Goal: Browse casually

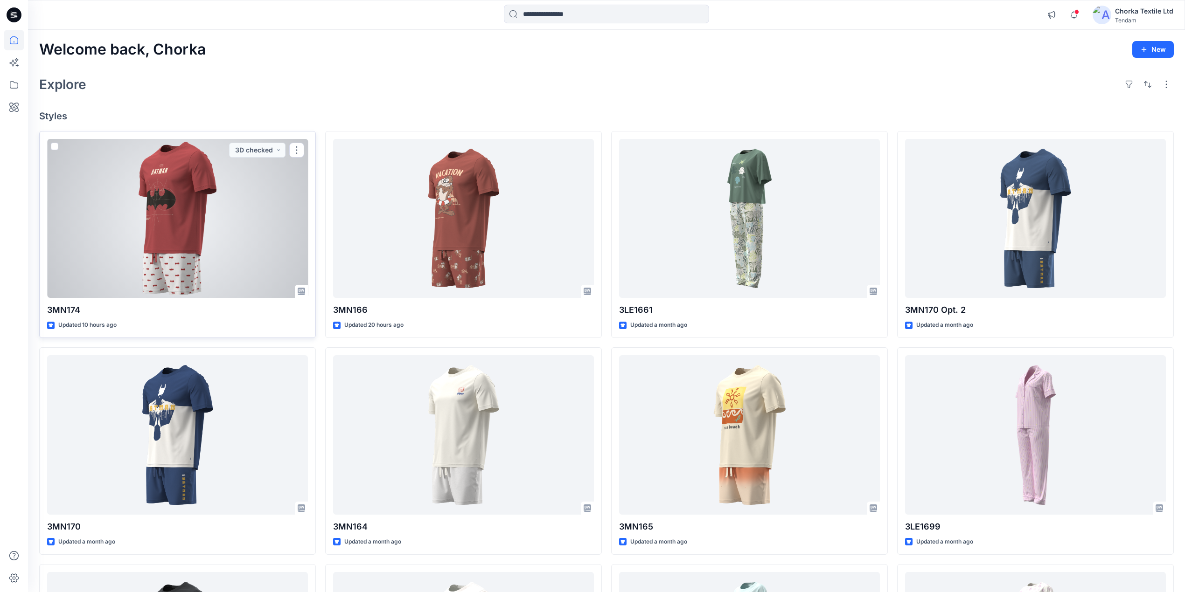
click at [194, 200] on div at bounding box center [177, 219] width 261 height 160
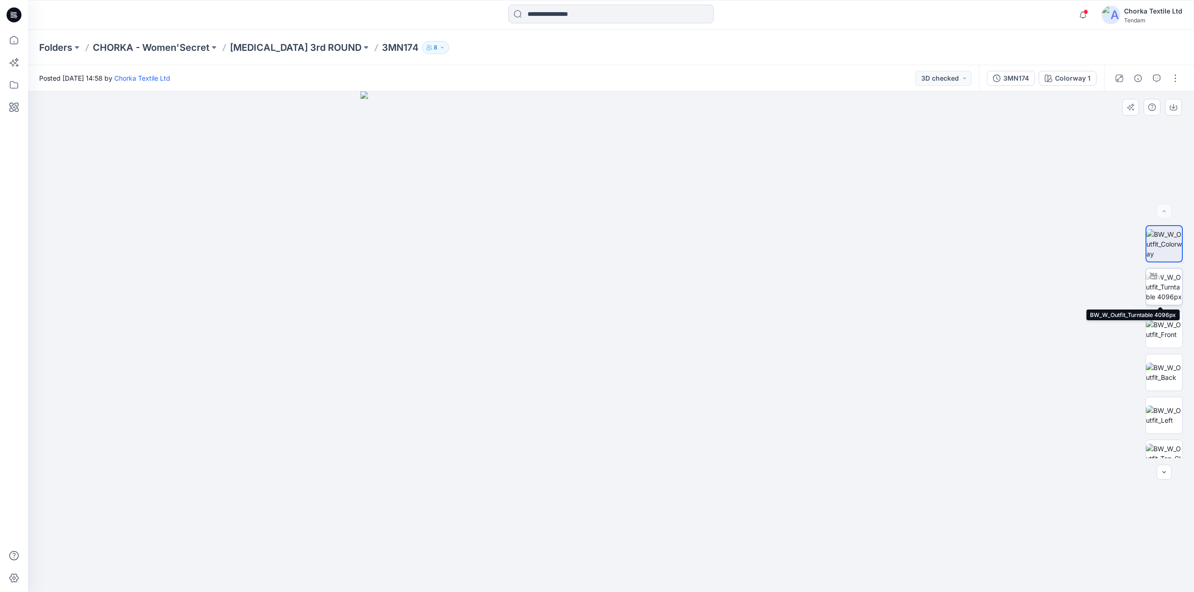
click at [1162, 286] on img at bounding box center [1164, 286] width 36 height 29
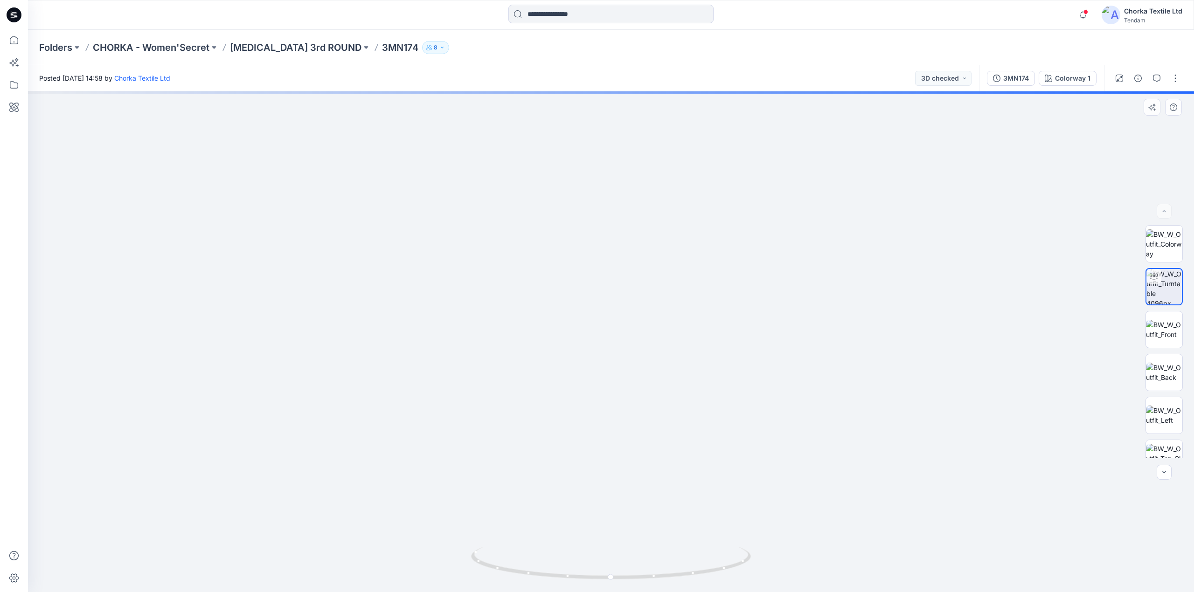
drag, startPoint x: 628, startPoint y: 176, endPoint x: 625, endPoint y: 313, distance: 137.6
click at [625, 313] on img at bounding box center [608, 94] width 1767 height 996
drag, startPoint x: 734, startPoint y: 568, endPoint x: 672, endPoint y: 534, distance: 71.4
click at [675, 566] on icon at bounding box center [612, 564] width 282 height 35
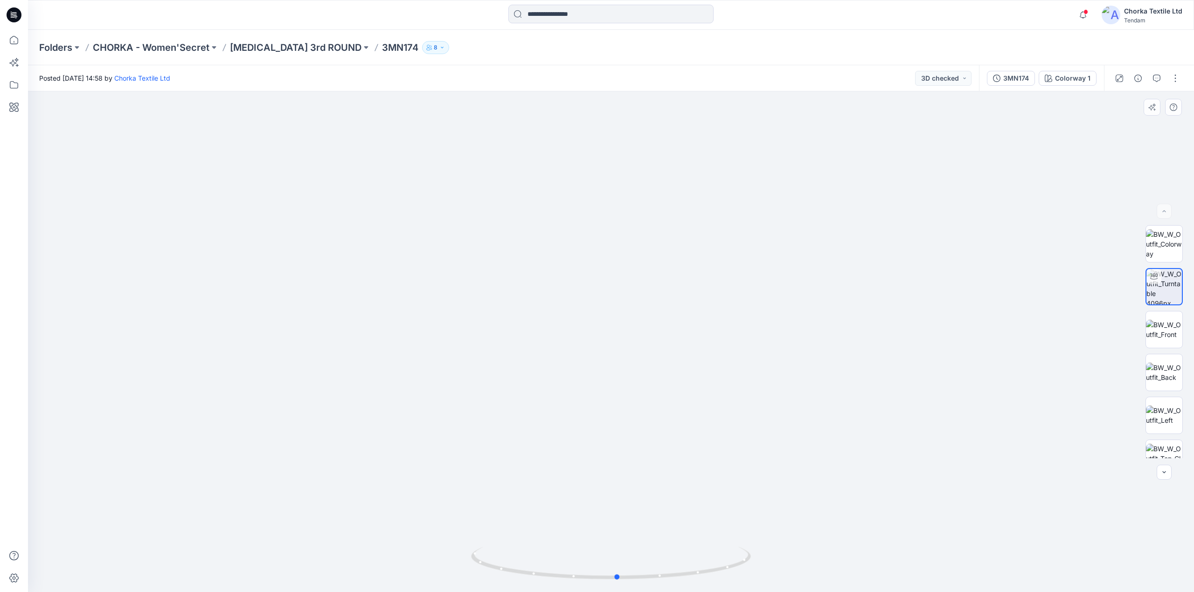
drag, startPoint x: 726, startPoint y: 572, endPoint x: 511, endPoint y: 546, distance: 216.2
click at [511, 546] on div at bounding box center [611, 569] width 280 height 47
drag, startPoint x: 723, startPoint y: 571, endPoint x: 484, endPoint y: 494, distance: 250.8
click at [453, 522] on div at bounding box center [611, 341] width 1166 height 501
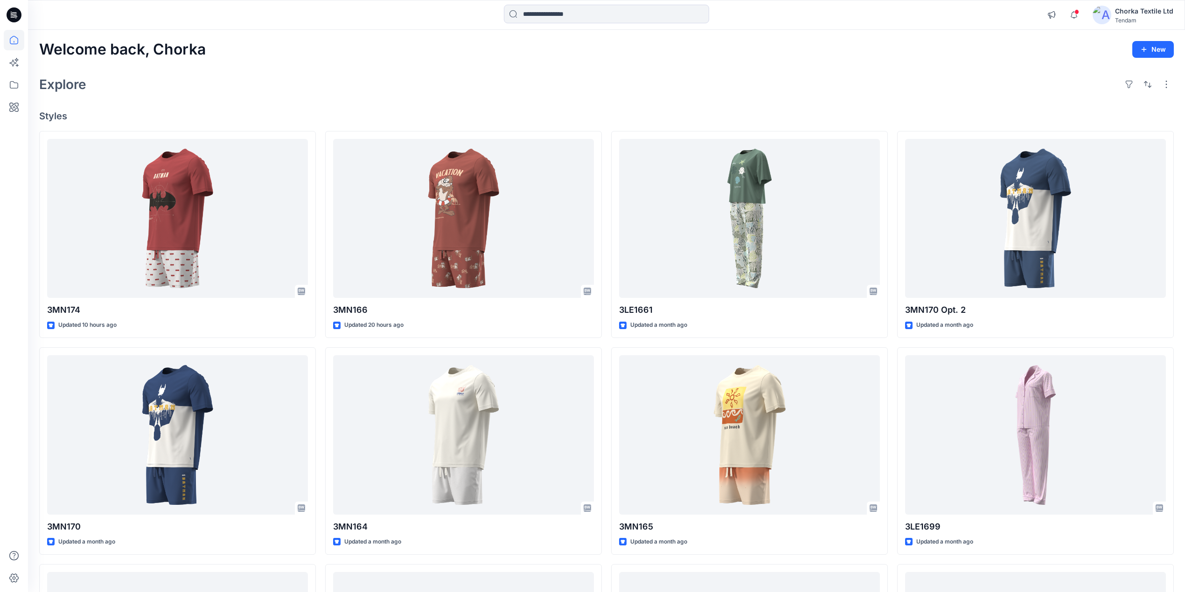
click at [557, 77] on div "Explore" at bounding box center [606, 84] width 1135 height 22
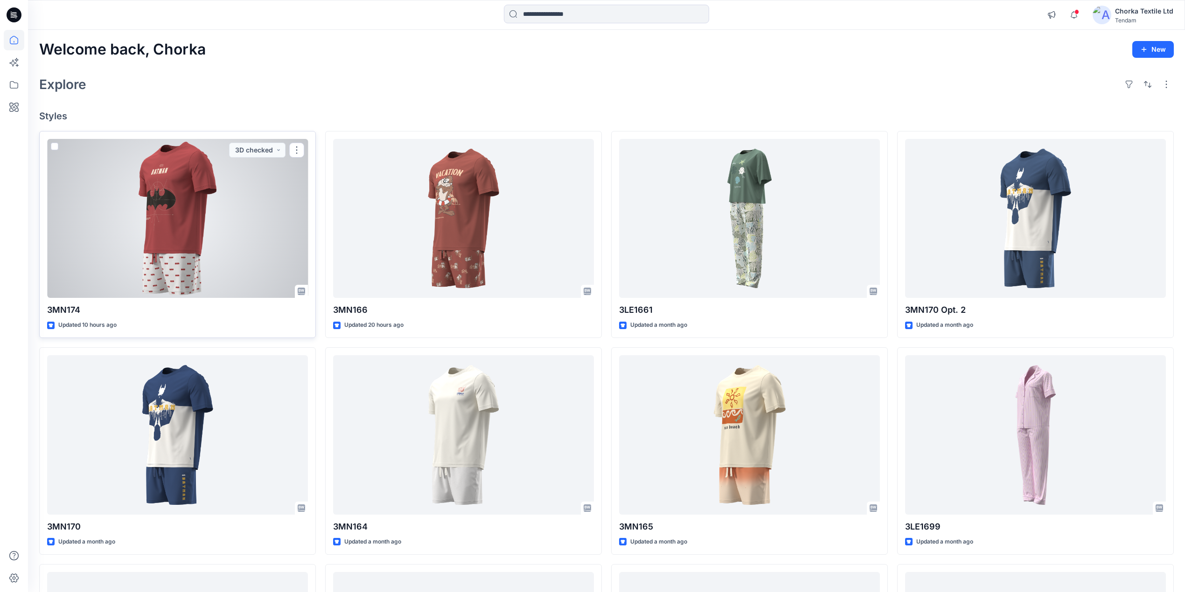
click at [257, 217] on div at bounding box center [177, 219] width 261 height 160
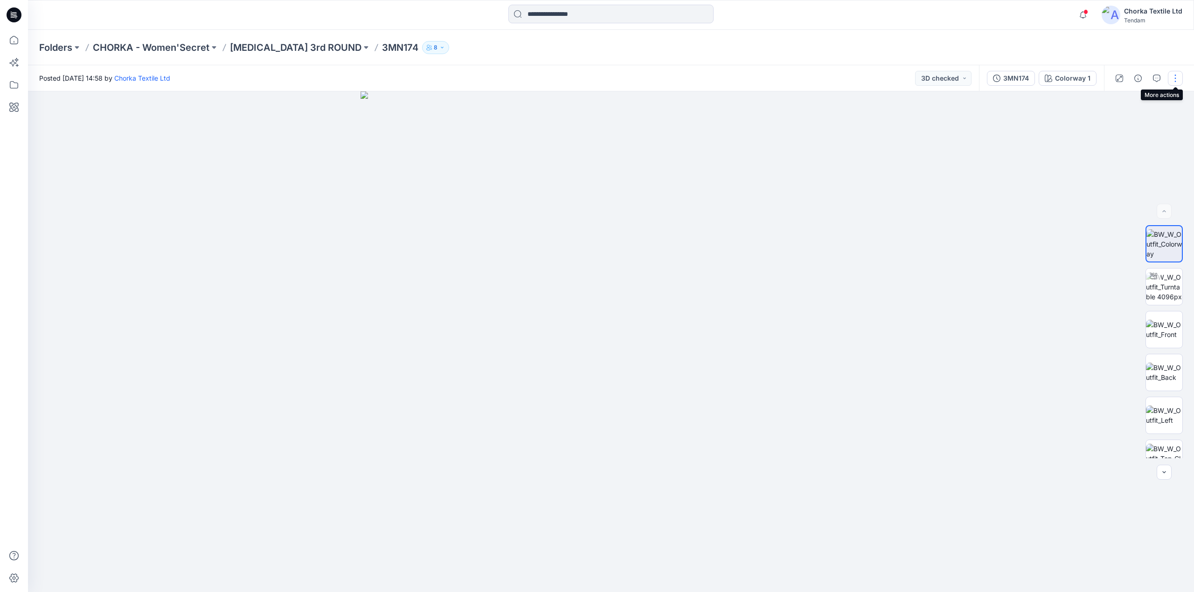
click at [1173, 76] on button "button" at bounding box center [1175, 78] width 15 height 15
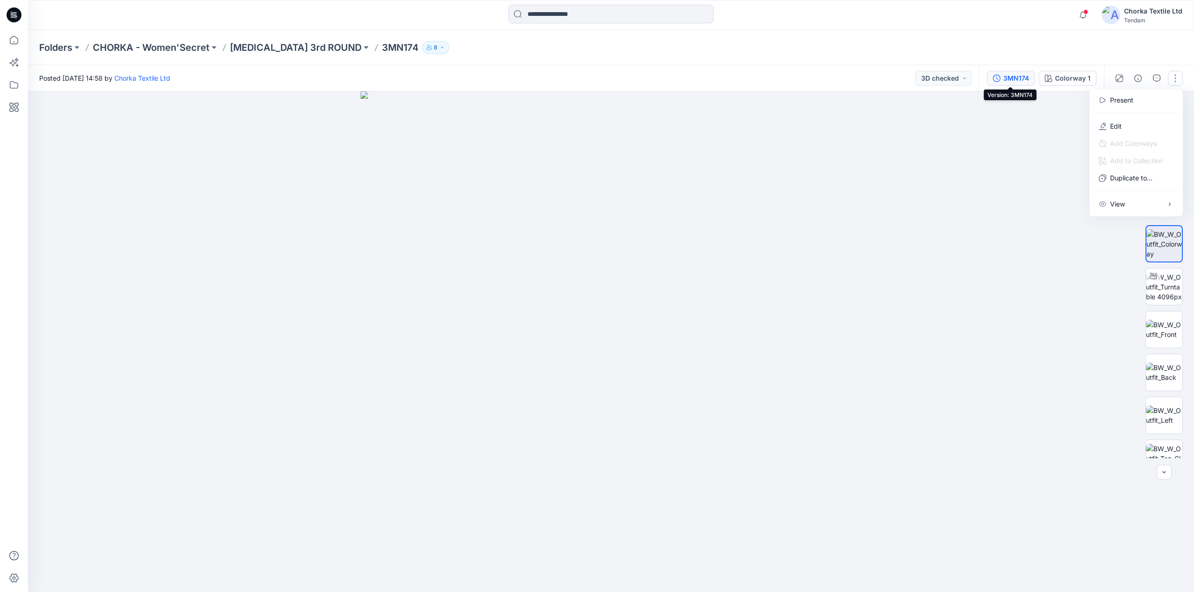
click at [1019, 77] on div "3MN174" at bounding box center [1016, 78] width 26 height 10
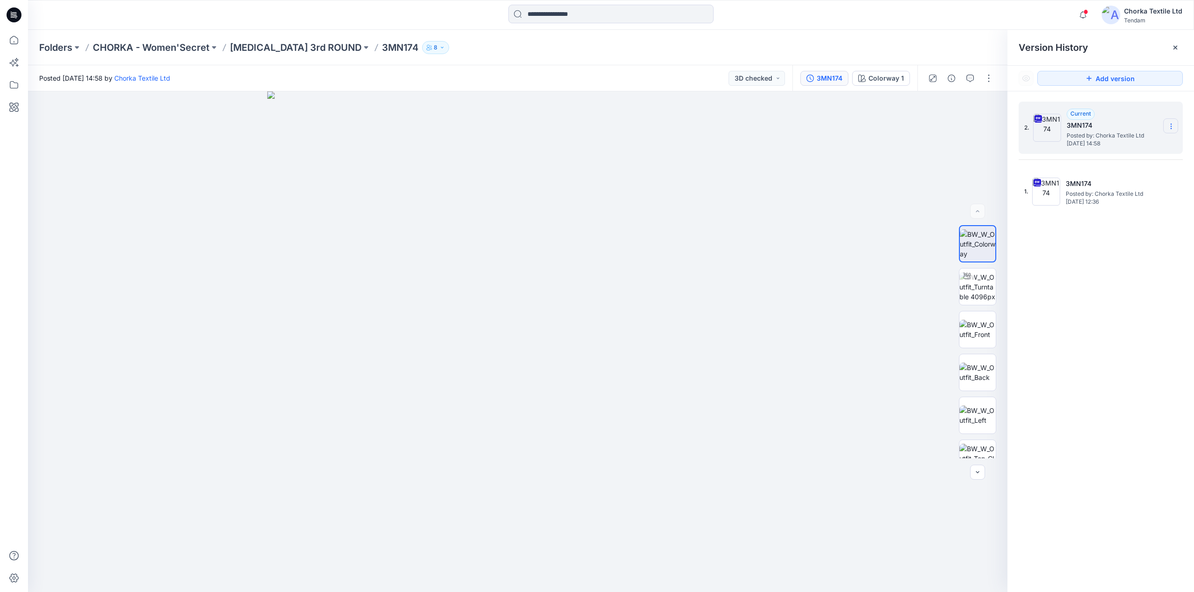
click at [1171, 129] on icon at bounding box center [1171, 128] width 0 height 0
click at [722, 243] on img at bounding box center [517, 341] width 501 height 501
